Goal: Check status: Check status

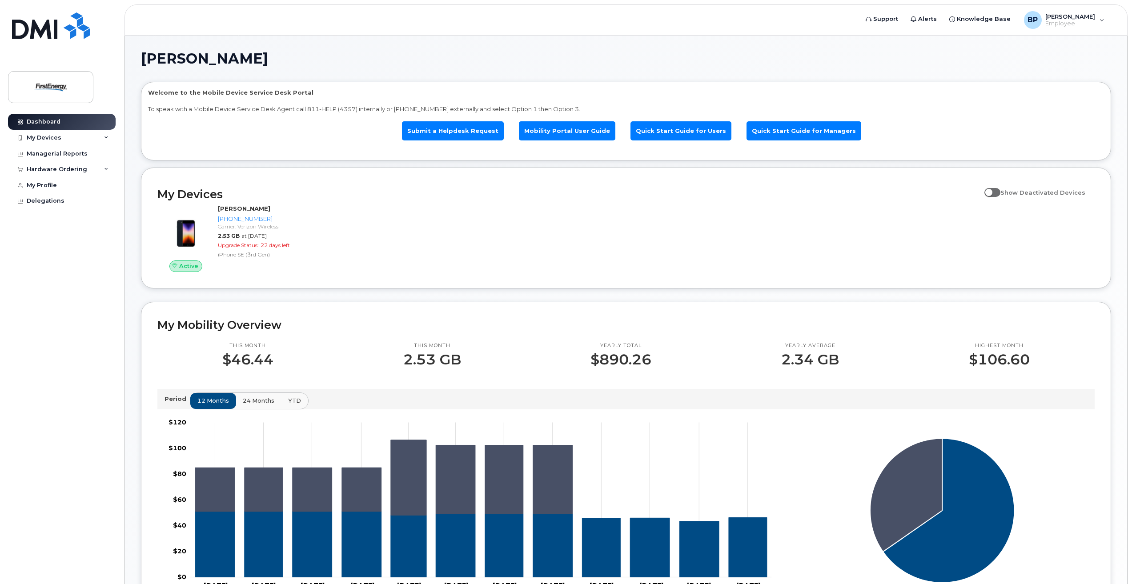
click at [999, 192] on span at bounding box center [992, 192] width 16 height 9
click at [991, 191] on input "Show Deactivated Devices" at bounding box center [987, 187] width 7 height 7
click at [1000, 192] on span at bounding box center [992, 192] width 16 height 9
click at [991, 191] on input "Show Deactivated Devices" at bounding box center [987, 187] width 7 height 7
checkbox input "false"
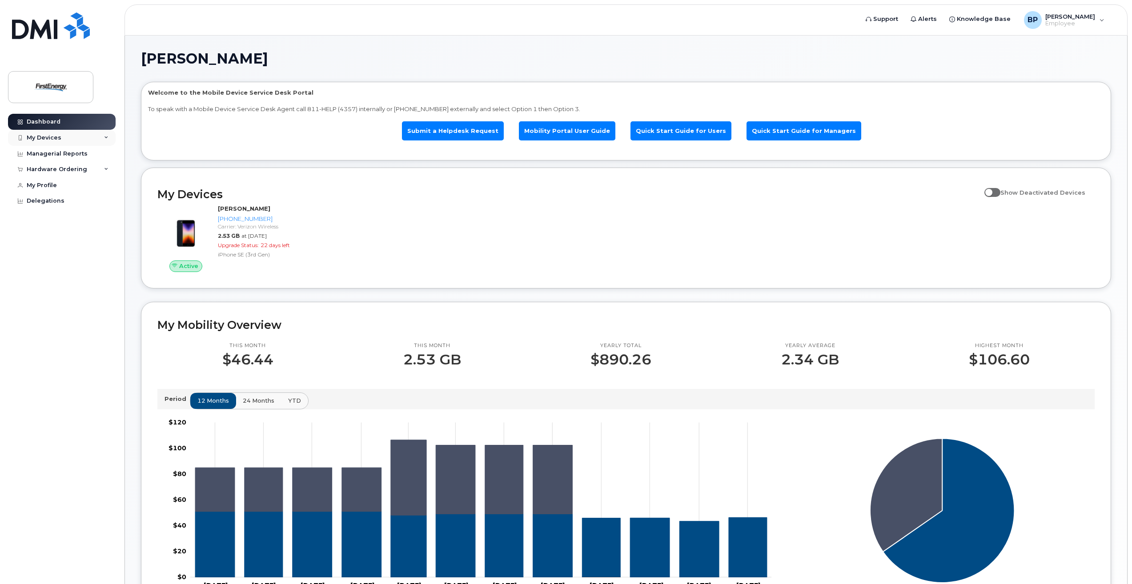
click at [45, 140] on div "My Devices" at bounding box center [44, 137] width 35 height 7
click at [59, 169] on div "[PHONE_NUMBER]" at bounding box center [82, 171] width 68 height 8
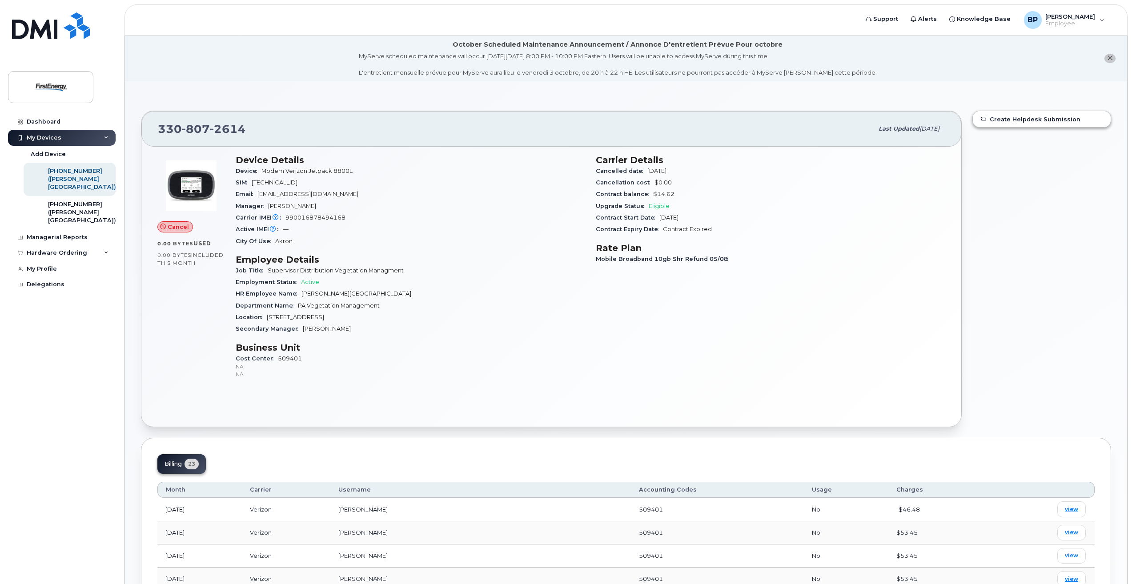
click at [165, 224] on icon at bounding box center [163, 227] width 6 height 6
drag, startPoint x: 76, startPoint y: 216, endPoint x: 96, endPoint y: 238, distance: 29.6
click at [76, 216] on div "([PERSON_NAME][GEOGRAPHIC_DATA])" at bounding box center [82, 217] width 68 height 16
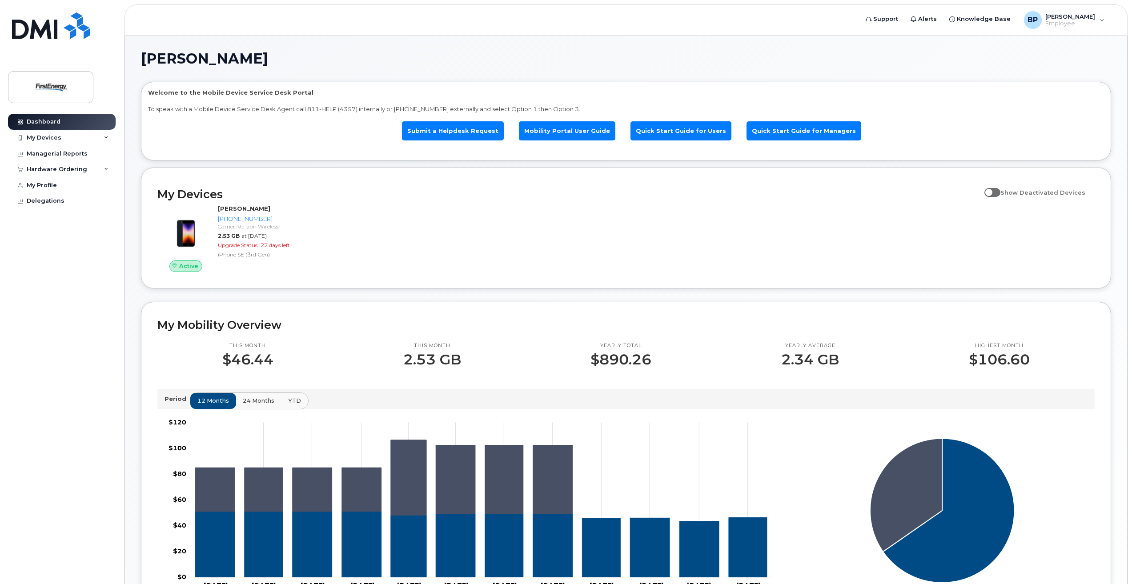
click at [991, 191] on input "Show Deactivated Devices" at bounding box center [987, 187] width 7 height 7
checkbox input "true"
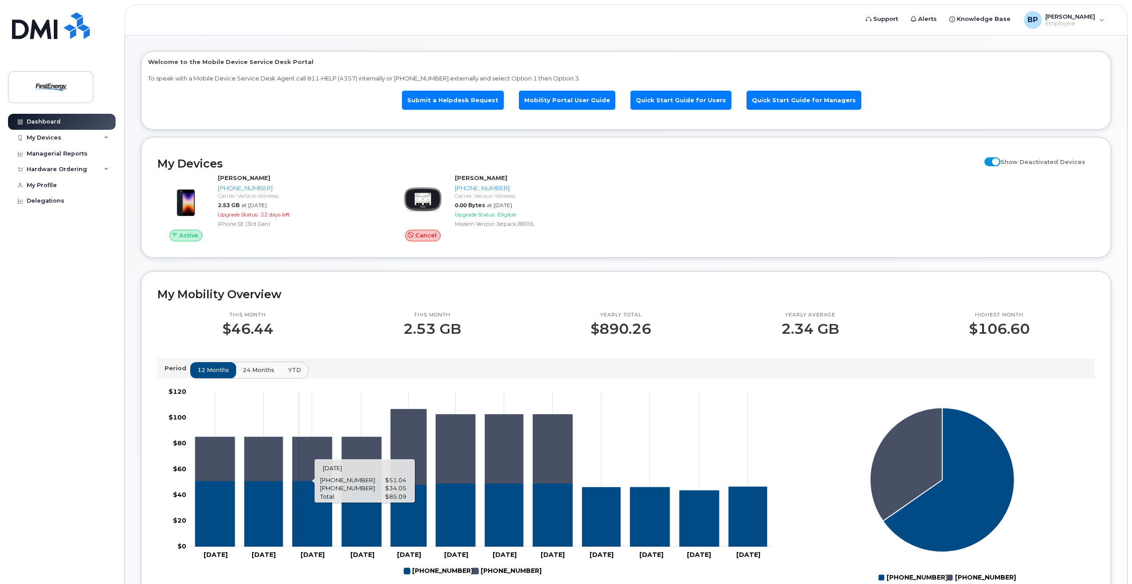
scroll to position [89, 0]
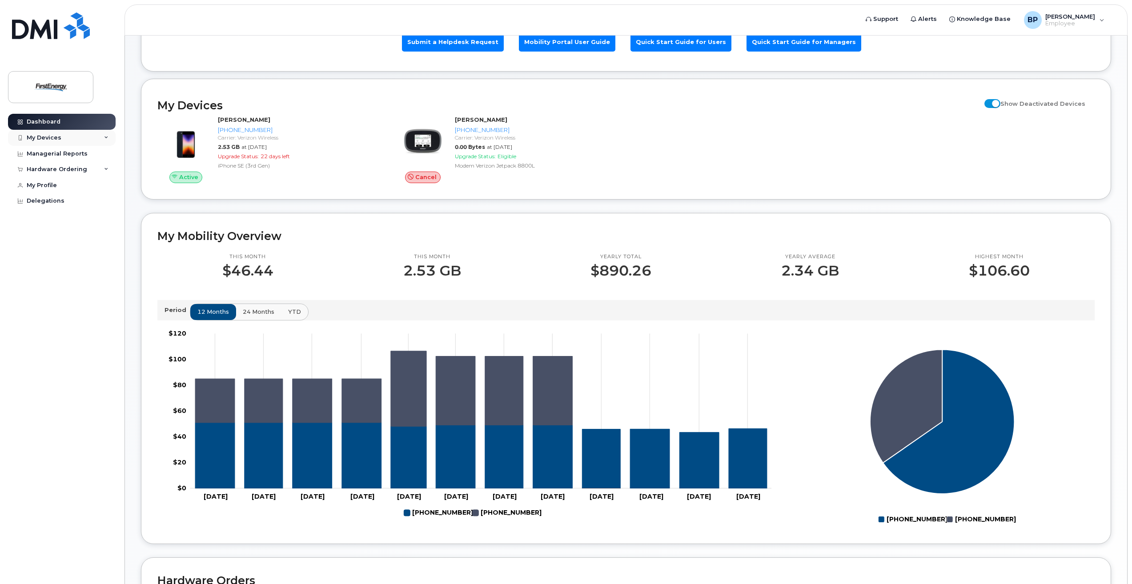
click at [39, 141] on div "My Devices" at bounding box center [62, 138] width 108 height 16
click at [69, 174] on div "[PHONE_NUMBER]" at bounding box center [82, 171] width 68 height 8
